Goal: Information Seeking & Learning: Learn about a topic

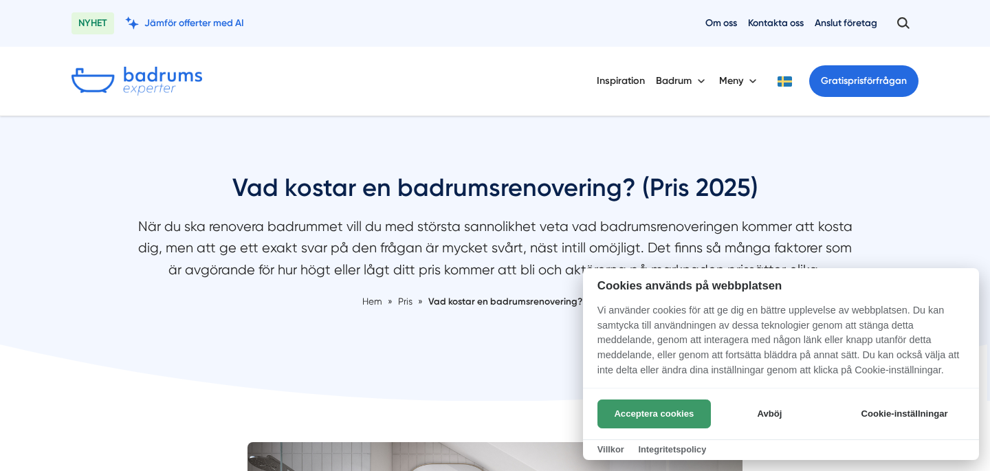
click at [655, 406] on button "Acceptera cookies" at bounding box center [654, 414] width 113 height 29
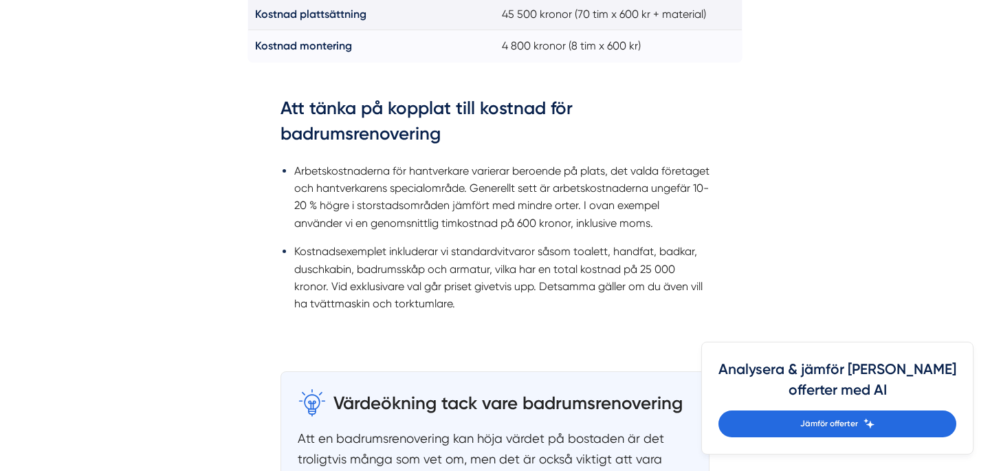
scroll to position [1591, 0]
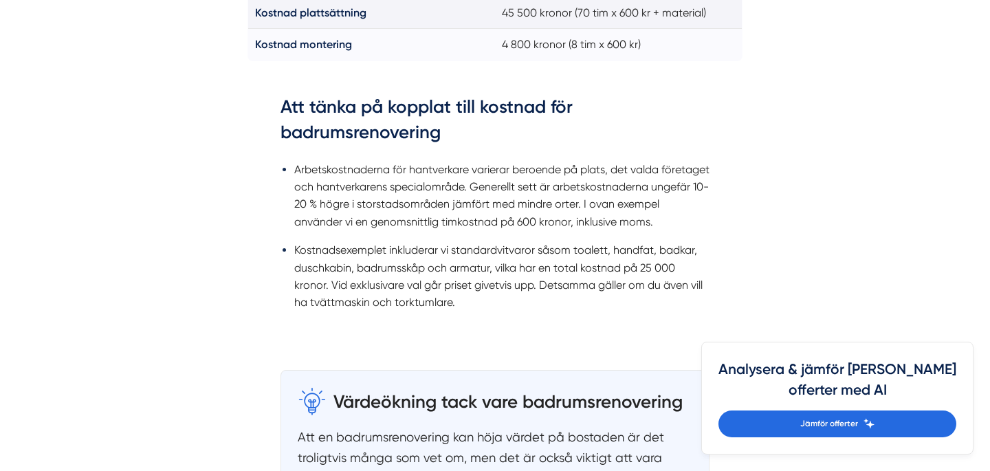
click at [450, 174] on li "Arbetskostnaderna för hantverkare varierar beroende på plats, det valda företag…" at bounding box center [501, 196] width 415 height 70
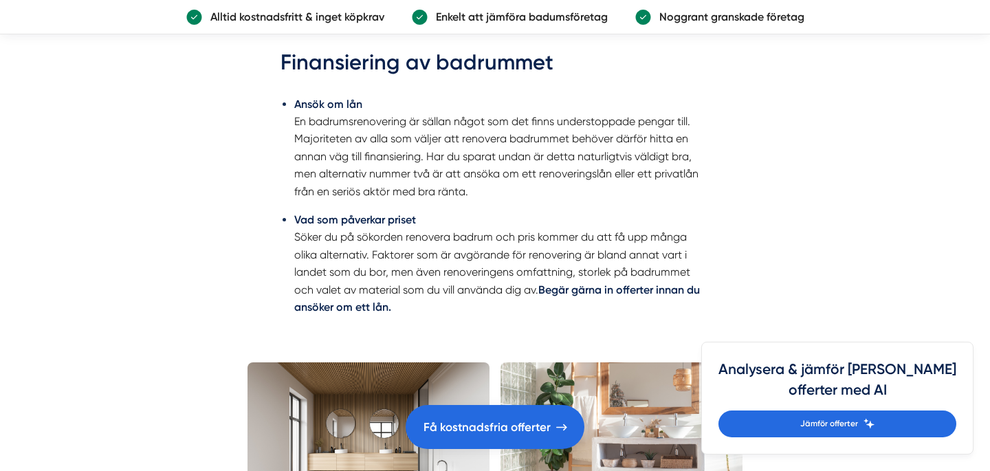
scroll to position [2418, 0]
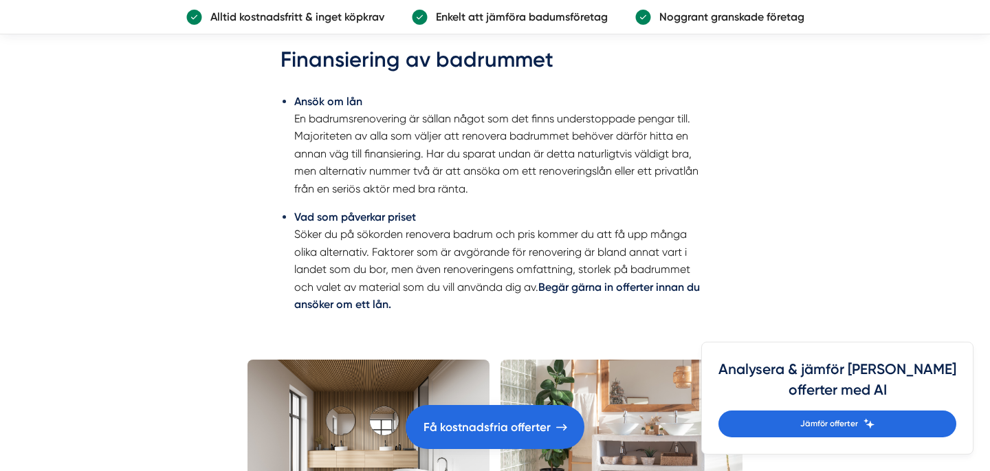
click at [424, 139] on li "Ansök om lån En badrumsrenovering är sällan något som det finns understoppade p…" at bounding box center [501, 145] width 415 height 105
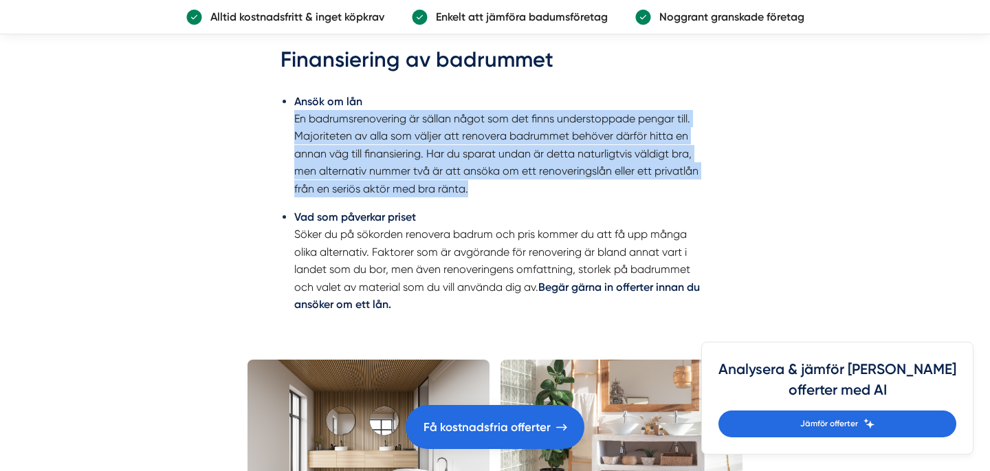
click at [424, 139] on li "Ansök om lån En badrumsrenovering är sällan något som det finns understoppade p…" at bounding box center [501, 145] width 415 height 105
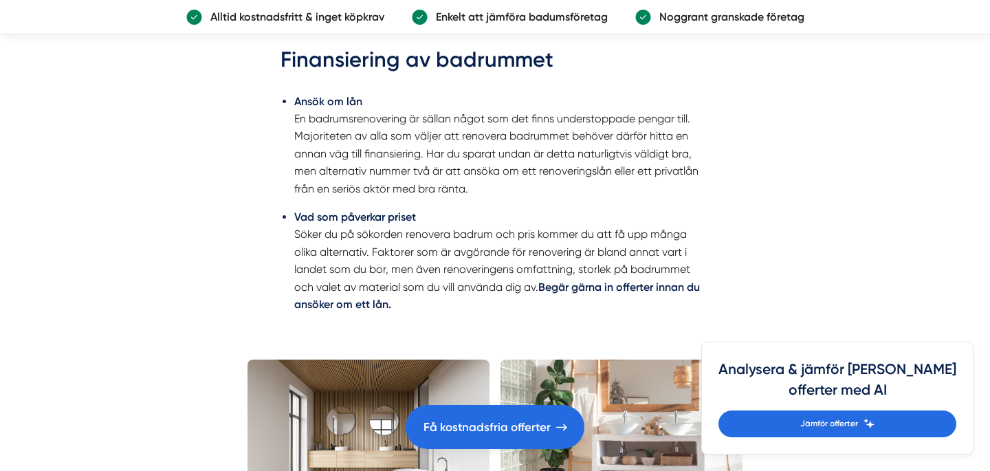
click at [424, 139] on li "Ansök om lån En badrumsrenovering är sällan något som det finns understoppade p…" at bounding box center [501, 145] width 415 height 105
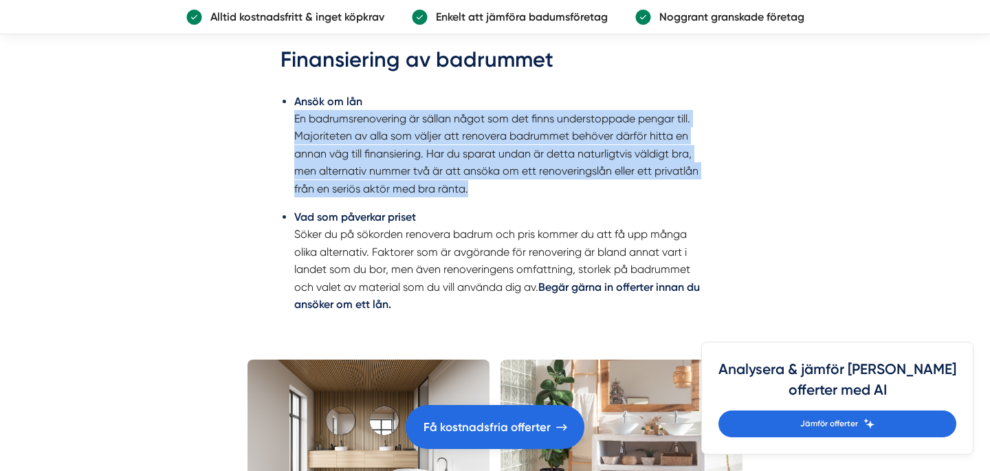
click at [424, 139] on li "Ansök om lån En badrumsrenovering är sällan något som det finns understoppade p…" at bounding box center [501, 145] width 415 height 105
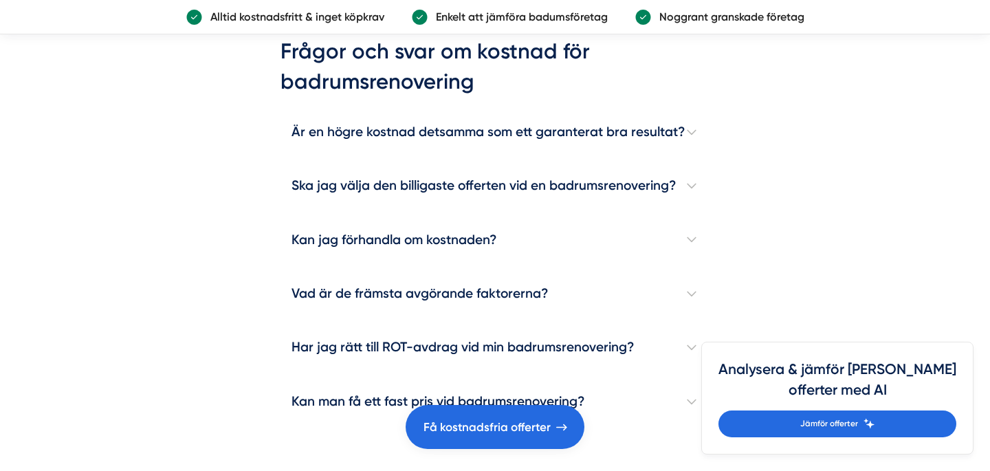
scroll to position [4013, 0]
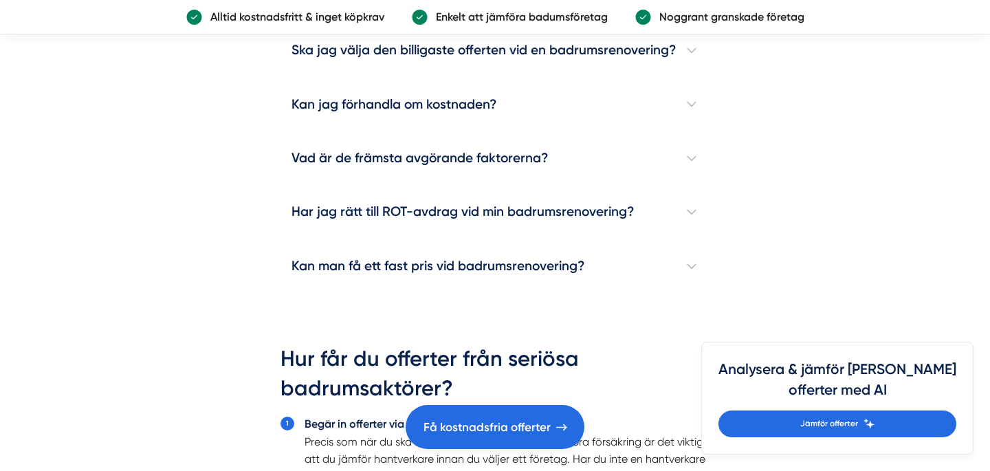
scroll to position [4148, 0]
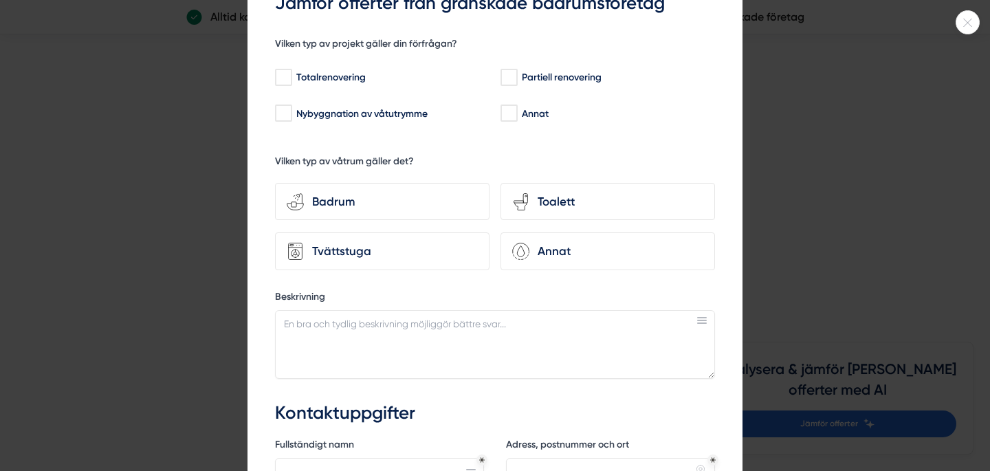
scroll to position [43, 0]
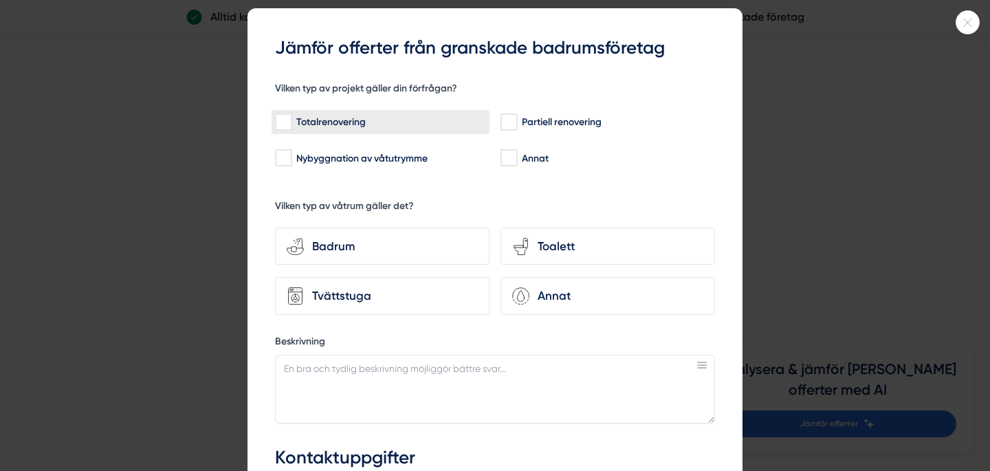
click at [285, 121] on input "Totalrenovering" at bounding box center [283, 123] width 16 height 14
checkbox input "true"
click at [374, 244] on div "Badrum" at bounding box center [391, 246] width 174 height 19
click at [0, 0] on input "bathroom-tub-towel Badrum" at bounding box center [0, 0] width 0 height 0
click at [532, 252] on div "Toalett" at bounding box center [616, 246] width 174 height 19
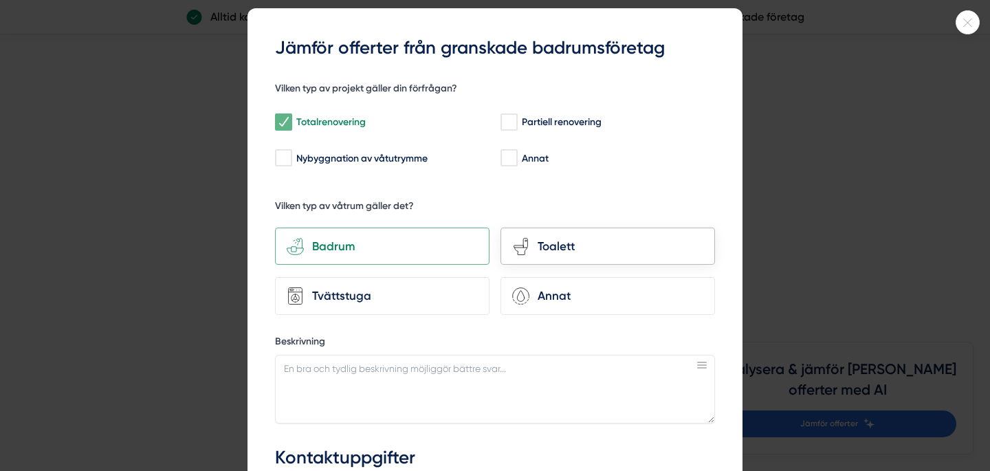
click at [0, 0] on input "toilet-seat Toalett" at bounding box center [0, 0] width 0 height 0
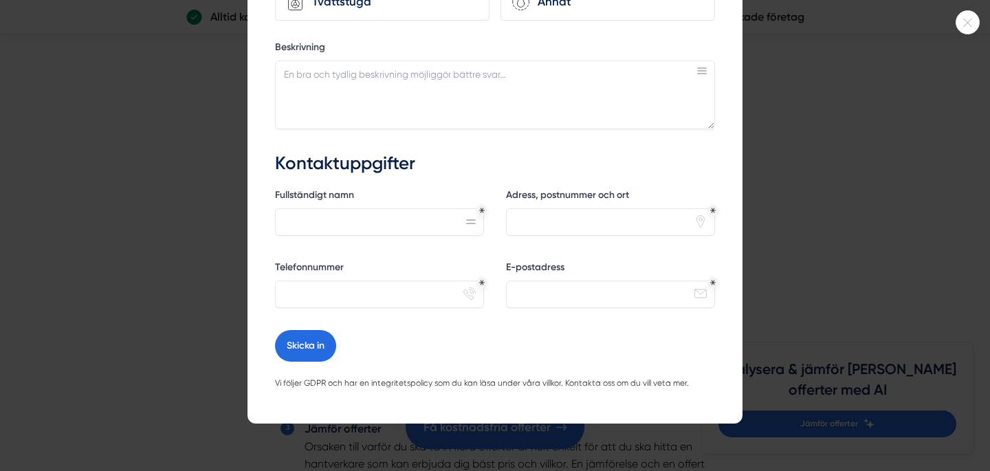
scroll to position [336, 0]
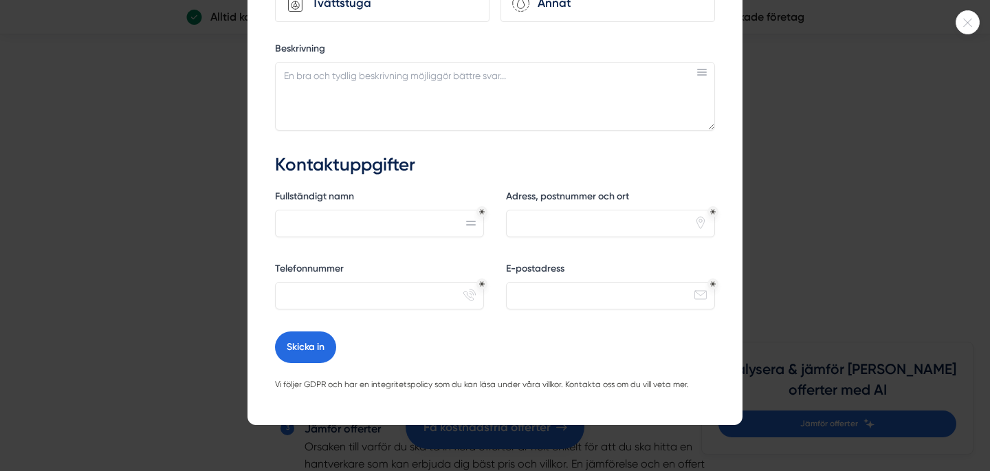
click at [973, 25] on icon at bounding box center [967, 23] width 23 height 8
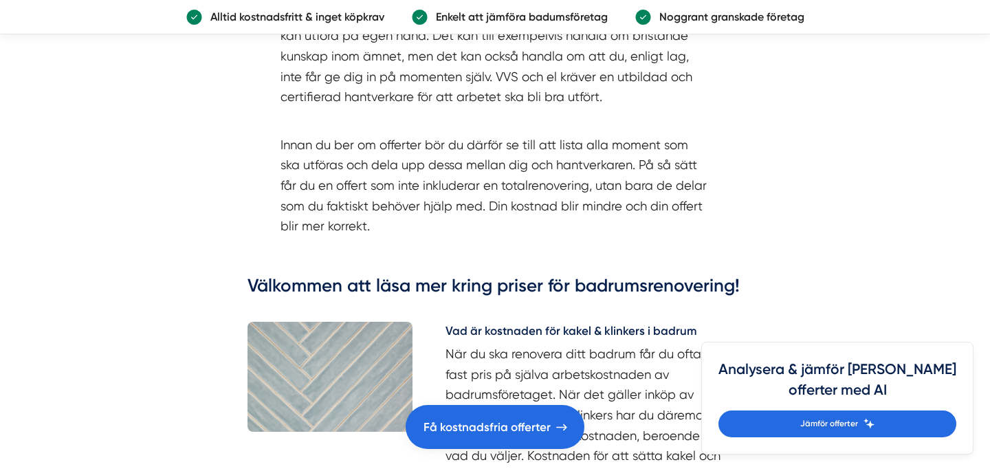
scroll to position [5480, 0]
